Goal: Information Seeking & Learning: Learn about a topic

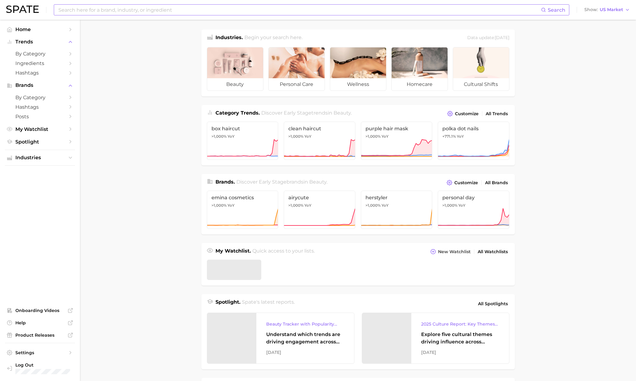
click at [194, 13] on input at bounding box center [300, 10] width 484 height 10
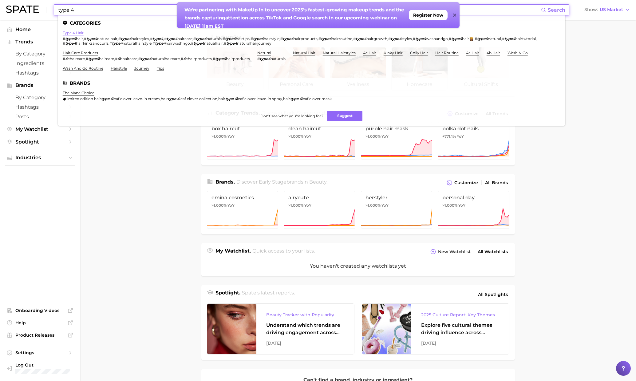
type input "type 4"
click at [79, 32] on link "type 4 hair" at bounding box center [73, 32] width 21 height 5
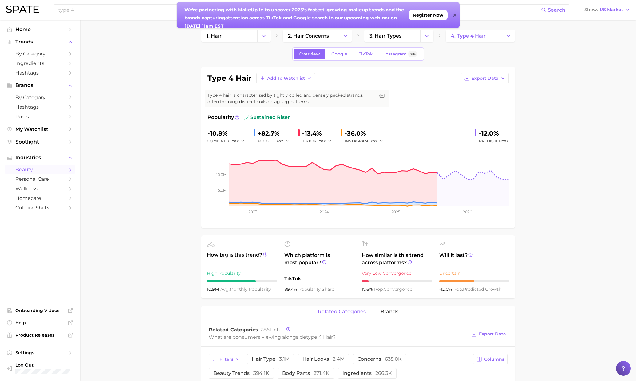
click at [455, 15] on icon at bounding box center [454, 15] width 3 height 3
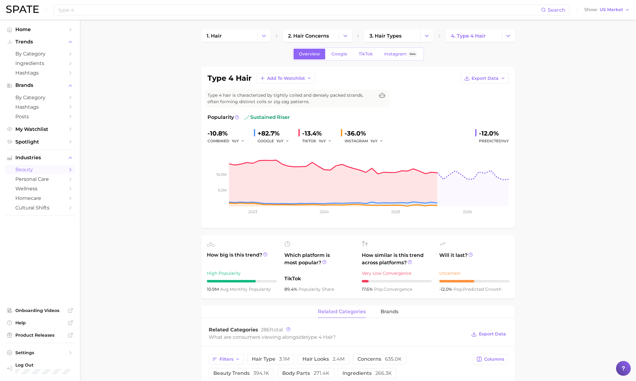
click at [91, 12] on input "type 4" at bounding box center [300, 10] width 484 height 10
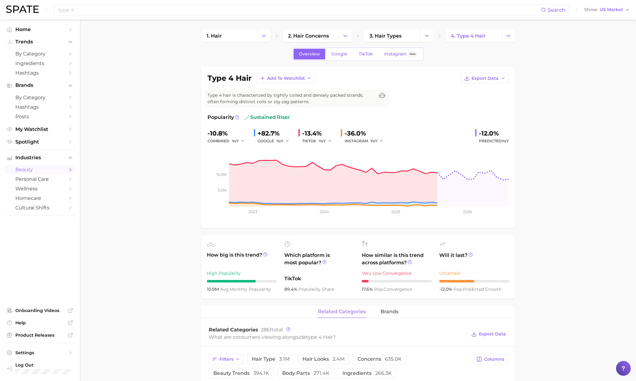
click at [81, 12] on input "type 4" at bounding box center [300, 10] width 484 height 10
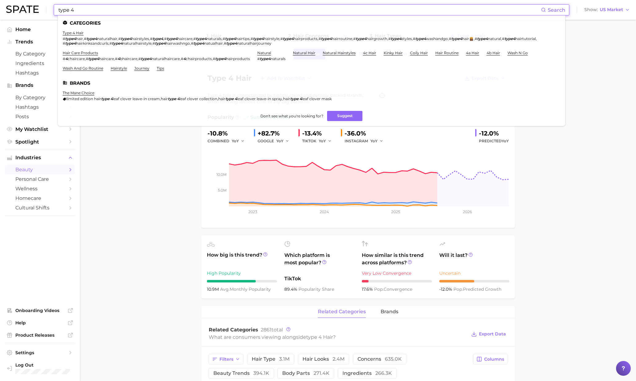
click at [81, 12] on input "type 4" at bounding box center [300, 10] width 484 height 10
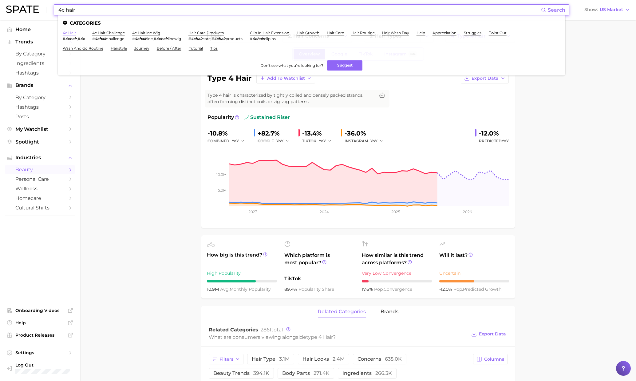
click at [68, 34] on link "4c hair" at bounding box center [69, 32] width 13 height 5
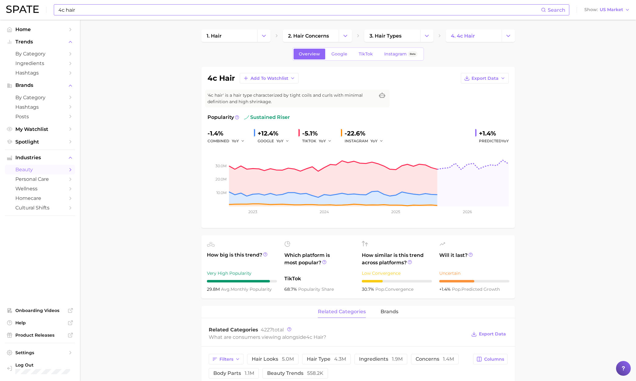
click at [225, 143] on div "combined YoY" at bounding box center [229, 140] width 42 height 7
click at [240, 143] on button "YoY" at bounding box center [238, 140] width 13 height 7
click at [170, 13] on input "4c hair" at bounding box center [300, 10] width 484 height 10
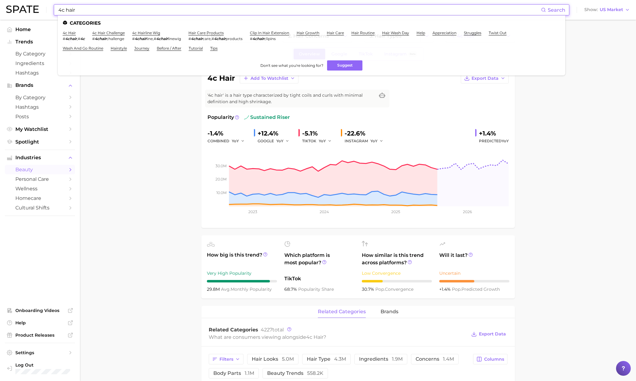
click at [170, 13] on input "4c hair" at bounding box center [300, 10] width 484 height 10
type input "type 4"
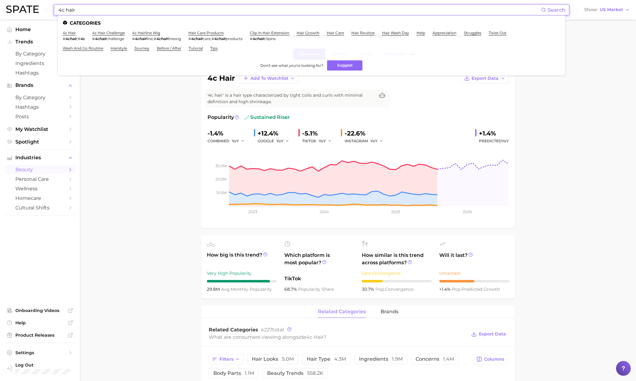
click at [65, 5] on input "4c hair" at bounding box center [300, 10] width 484 height 10
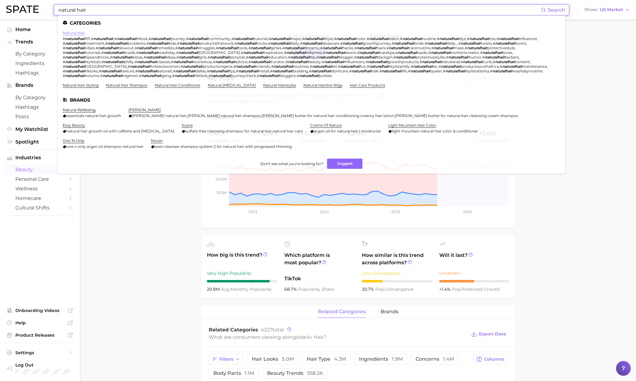
click at [71, 33] on link "natural hair" at bounding box center [74, 32] width 22 height 5
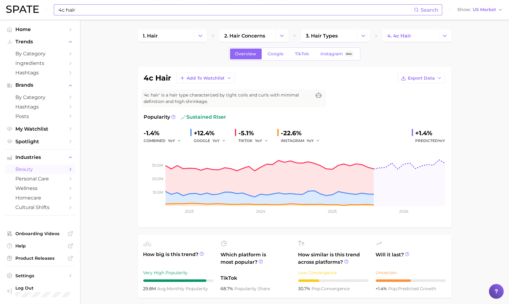
click at [183, 14] on input "4c hair" at bounding box center [236, 10] width 356 height 10
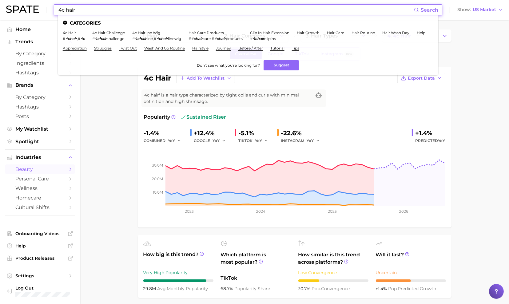
click at [183, 14] on input "4c hair" at bounding box center [236, 10] width 356 height 10
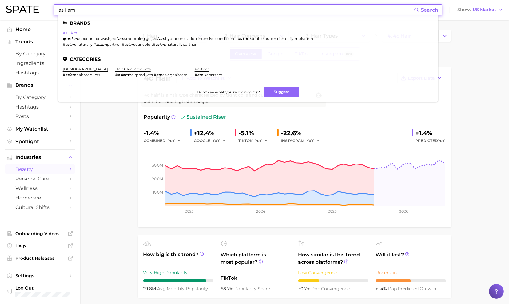
type input "as i am"
click at [74, 34] on link "as i am" at bounding box center [70, 32] width 14 height 5
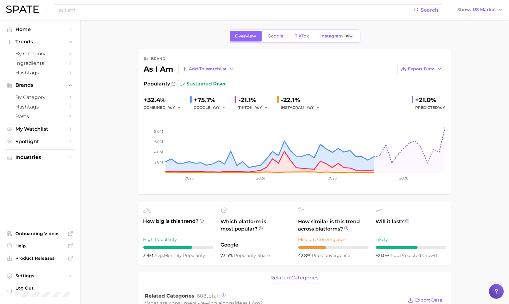
click at [420, 74] on div "brand as i am Add to Watchlist Export Data Popularity sustained riser +32.4% co…" at bounding box center [294, 121] width 301 height 133
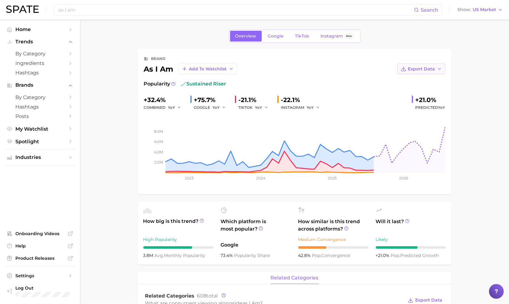
click at [421, 71] on button "Export Data" at bounding box center [421, 69] width 48 height 10
click at [416, 82] on span "Time Series CSV" at bounding box center [406, 80] width 36 height 5
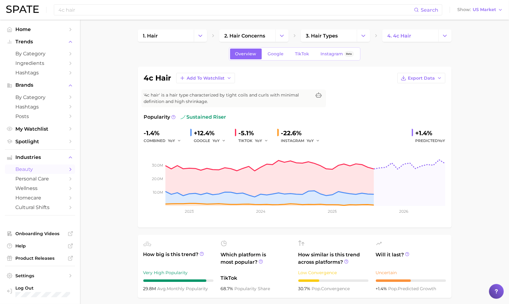
type input "type 4"
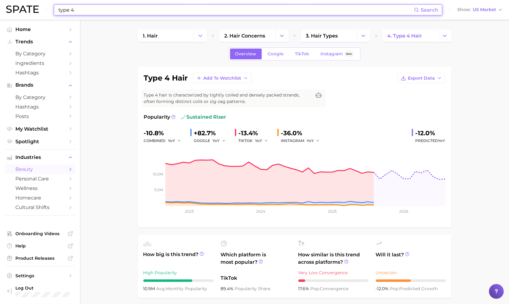
click at [114, 10] on input "type 4" at bounding box center [236, 10] width 356 height 10
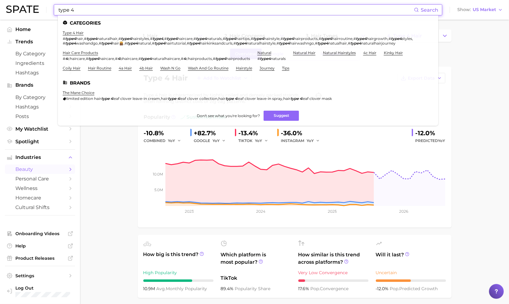
click at [114, 10] on input "type 4" at bounding box center [236, 10] width 356 height 10
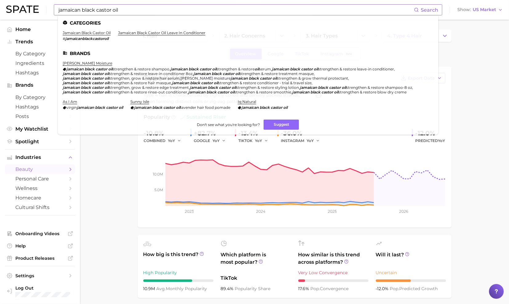
click at [105, 35] on li "jamaican black castor oil # jamaicanblackcastoroil" at bounding box center [87, 35] width 48 height 10
click at [105, 34] on link "jamaican black castor oil" at bounding box center [87, 32] width 48 height 5
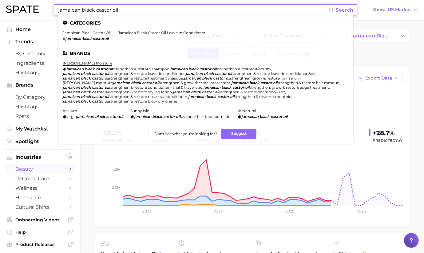
click at [126, 10] on input "jamaican black castor oil" at bounding box center [193, 10] width 271 height 10
click at [127, 6] on input "jamaican black castor oil" at bounding box center [193, 10] width 271 height 10
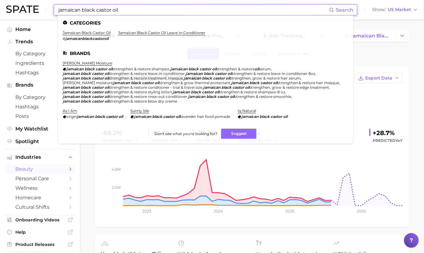
click at [127, 6] on input "jamaican black castor oil" at bounding box center [193, 10] width 271 height 10
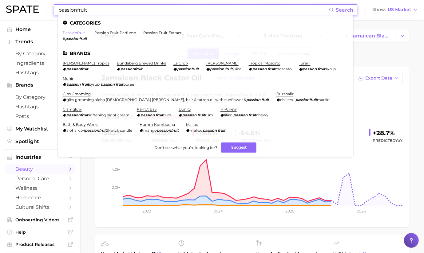
click at [74, 32] on link "passionfruit" at bounding box center [74, 32] width 22 height 5
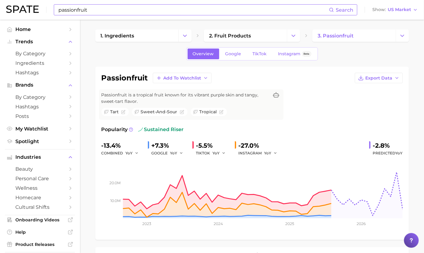
click at [98, 10] on input "passionfruit" at bounding box center [193, 10] width 271 height 10
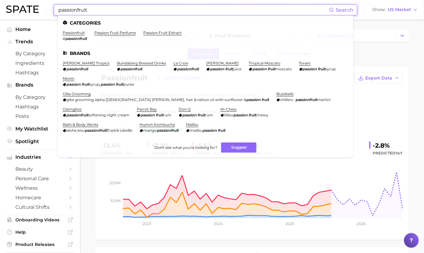
click at [98, 10] on input "passionfruit" at bounding box center [193, 10] width 271 height 10
type input "s"
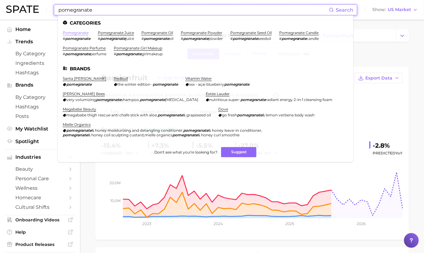
click at [84, 33] on link "pomegranate" at bounding box center [76, 32] width 26 height 5
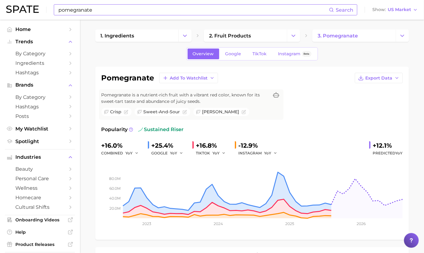
click at [383, 55] on div "Overview Google TikTok Instagram Beta" at bounding box center [252, 53] width 314 height 13
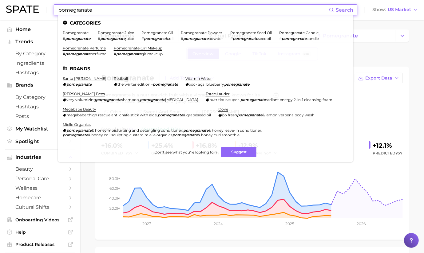
click at [139, 12] on input "pomegranate" at bounding box center [193, 10] width 271 height 10
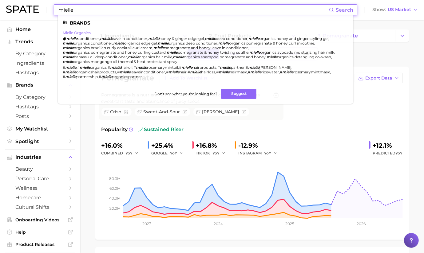
type input "mielle"
click at [81, 33] on link "mielle organics" at bounding box center [77, 32] width 28 height 5
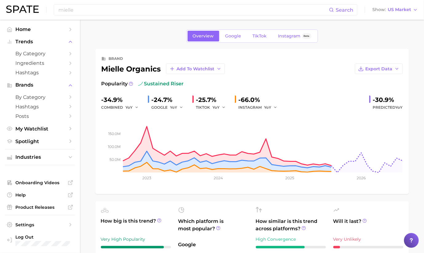
click at [138, 39] on div "Overview Google TikTok Instagram Beta" at bounding box center [252, 36] width 314 height 13
click at [357, 50] on div "brand mielle organics Add to Watchlist Export Data Popularity sustained riser -…" at bounding box center [252, 122] width 314 height 146
click at [356, 34] on div "Overview Google TikTok Instagram Beta" at bounding box center [252, 36] width 314 height 13
click at [109, 37] on div "Overview Google TikTok Instagram Beta" at bounding box center [252, 36] width 314 height 13
